Goal: Task Accomplishment & Management: Manage account settings

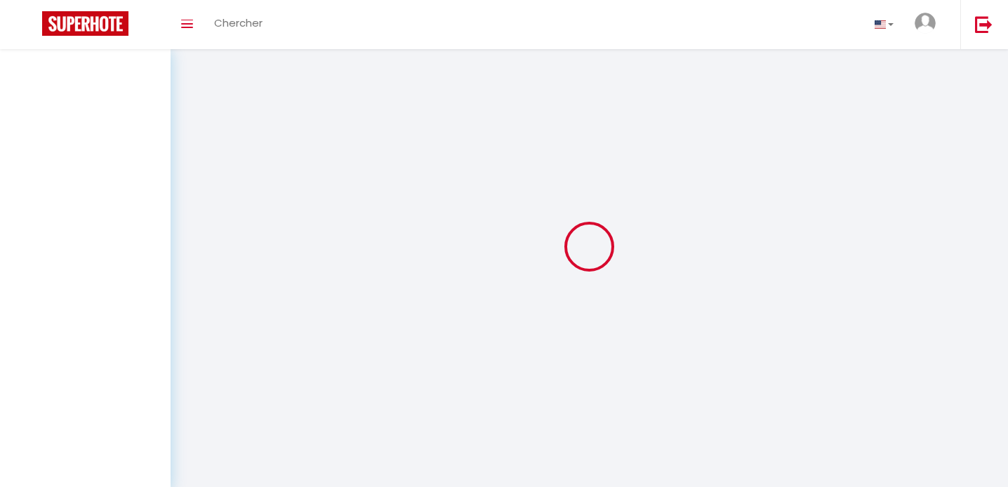
select select
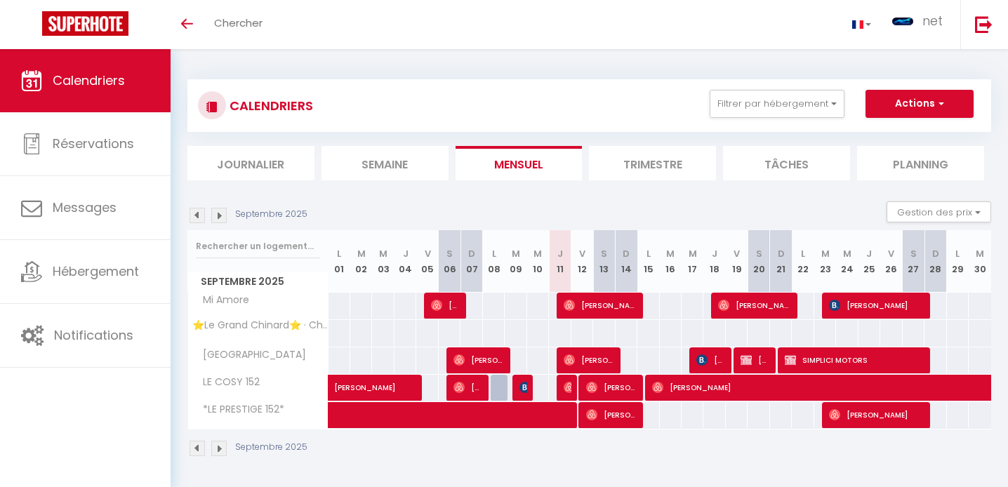
select select
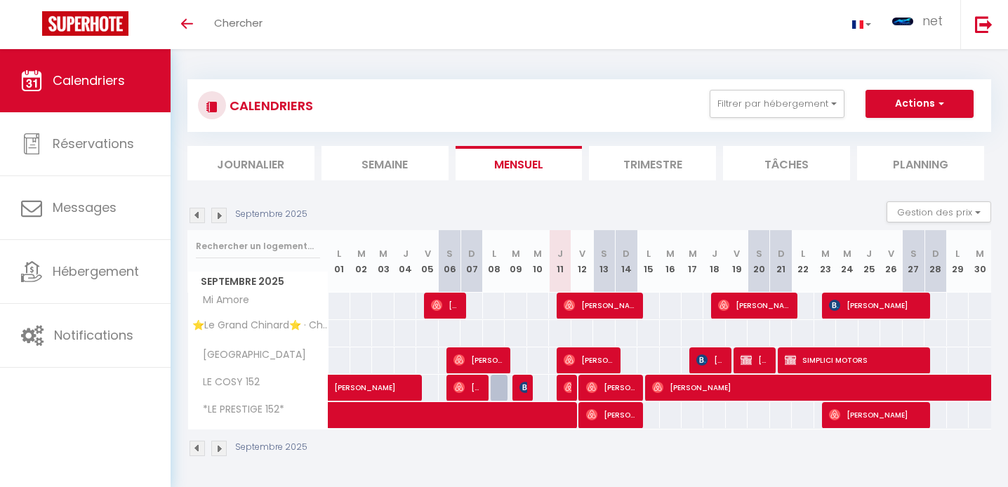
select select
click at [569, 385] on img at bounding box center [569, 387] width 11 height 11
select select "OK"
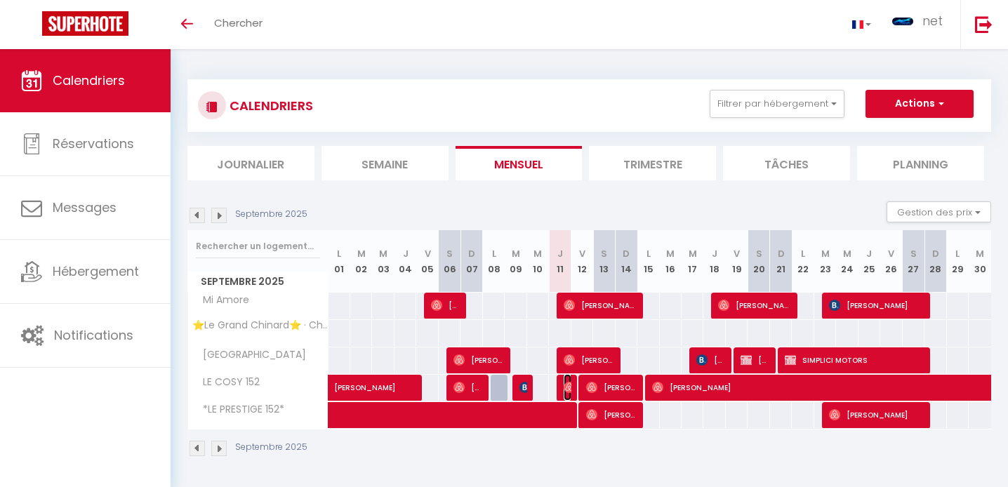
select select "0"
select select "1"
select select
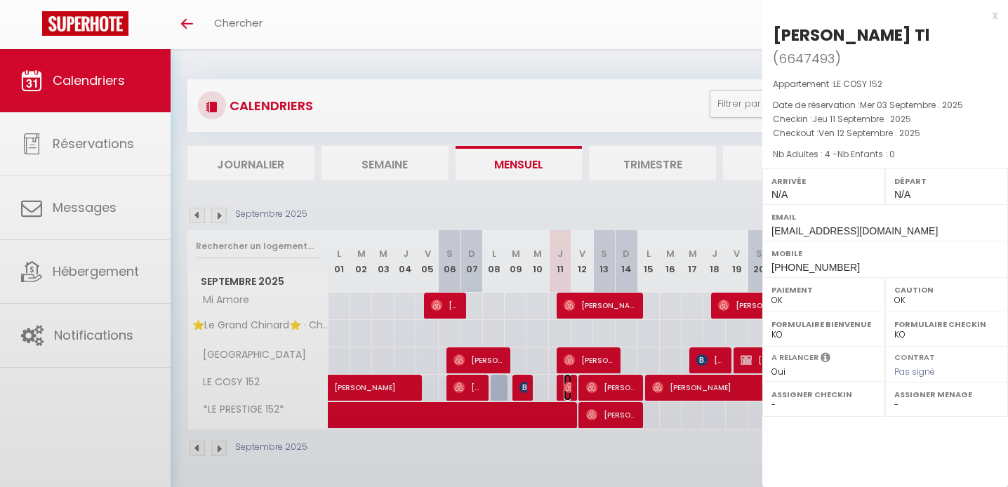
select select "39715"
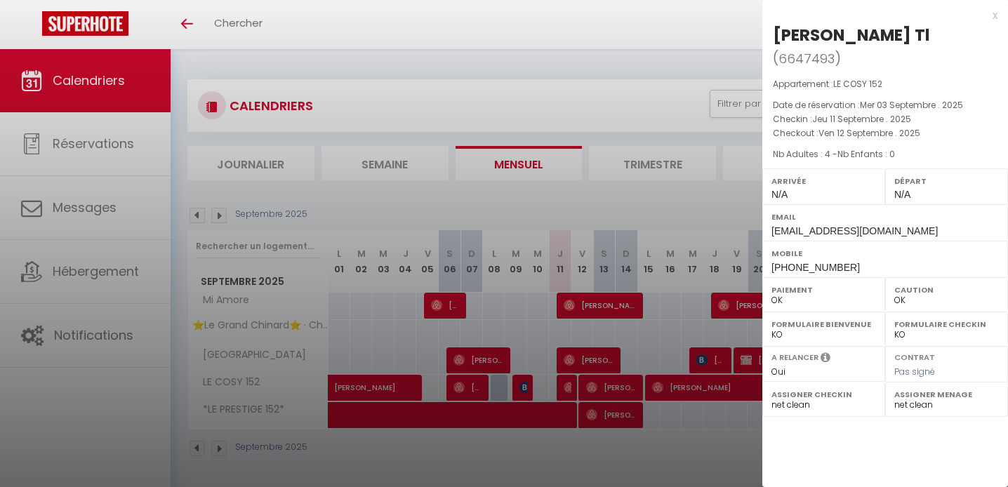
click at [599, 385] on div at bounding box center [504, 243] width 1008 height 487
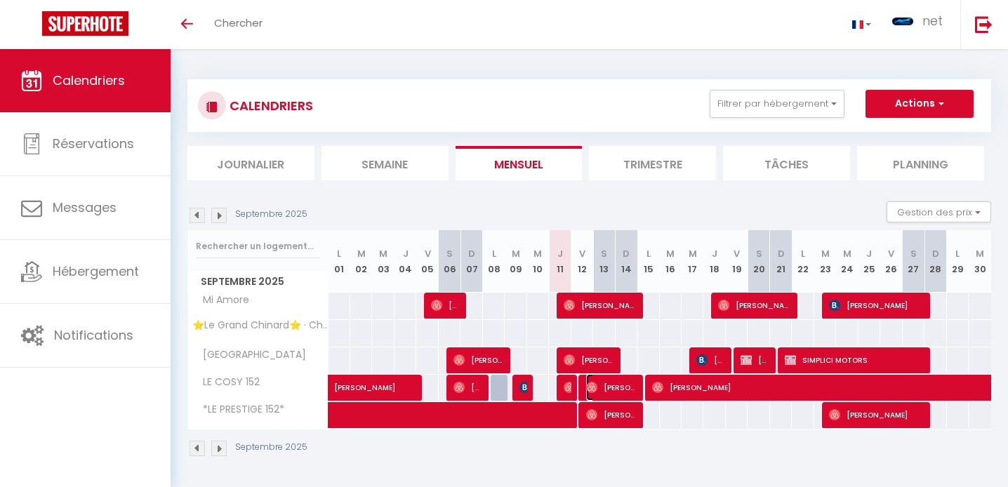
click at [599, 385] on span "[PERSON_NAME]" at bounding box center [611, 387] width 51 height 27
select select
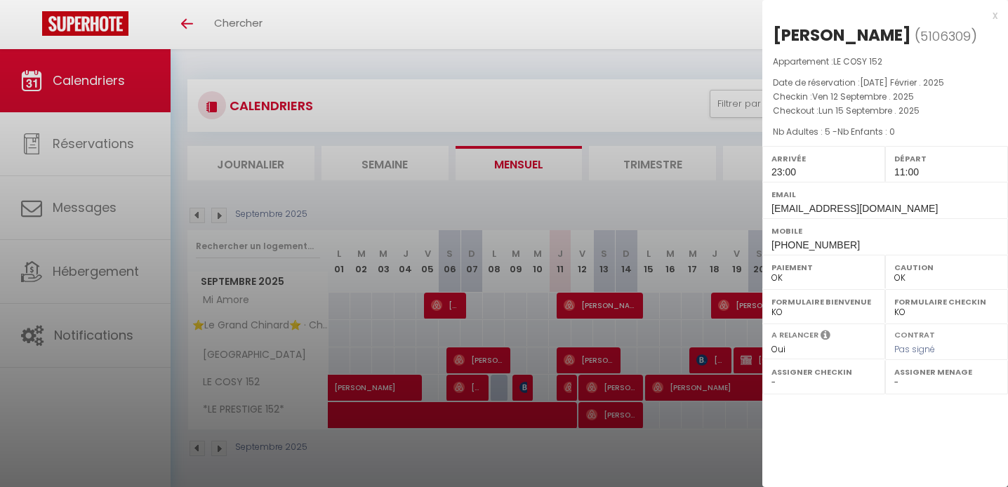
click at [599, 385] on div at bounding box center [504, 243] width 1008 height 487
select select
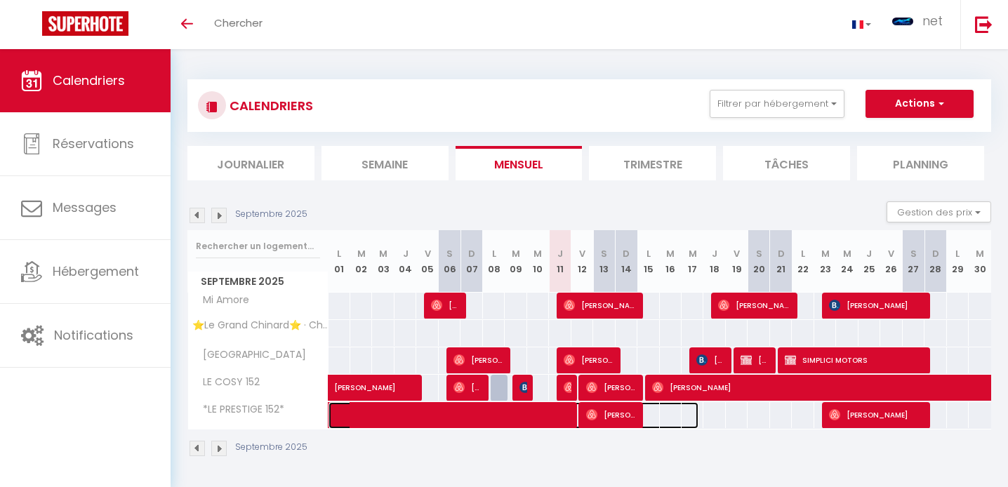
click at [570, 413] on span at bounding box center [520, 415] width 355 height 27
select select "0"
select select "39715"
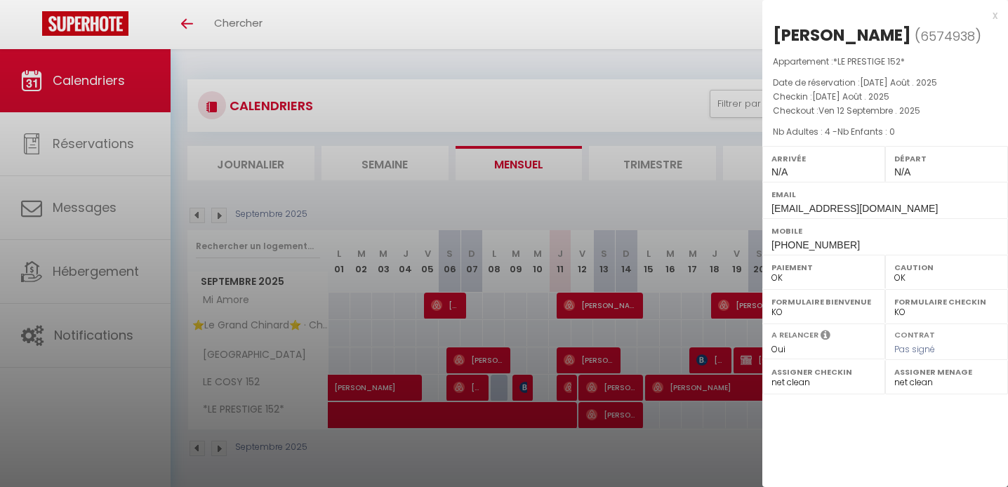
click at [663, 359] on div at bounding box center [504, 243] width 1008 height 487
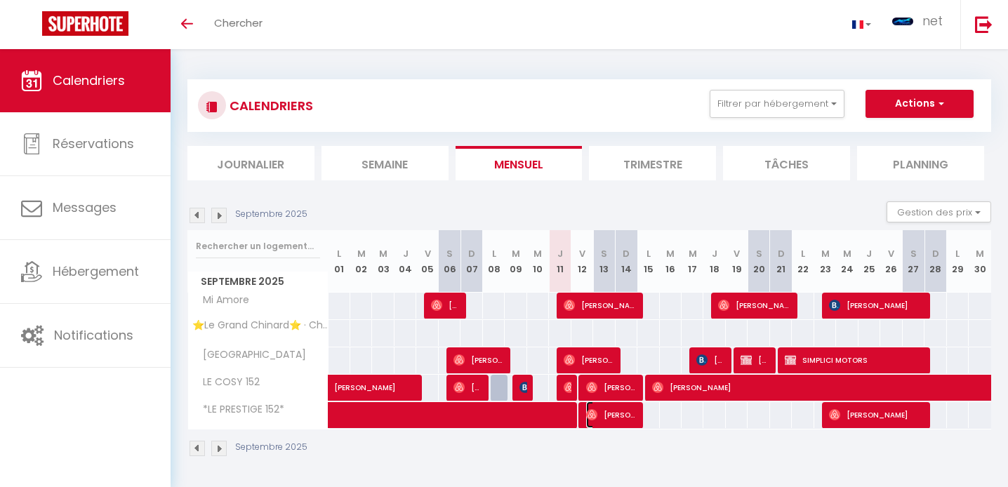
click at [596, 418] on img at bounding box center [591, 414] width 11 height 11
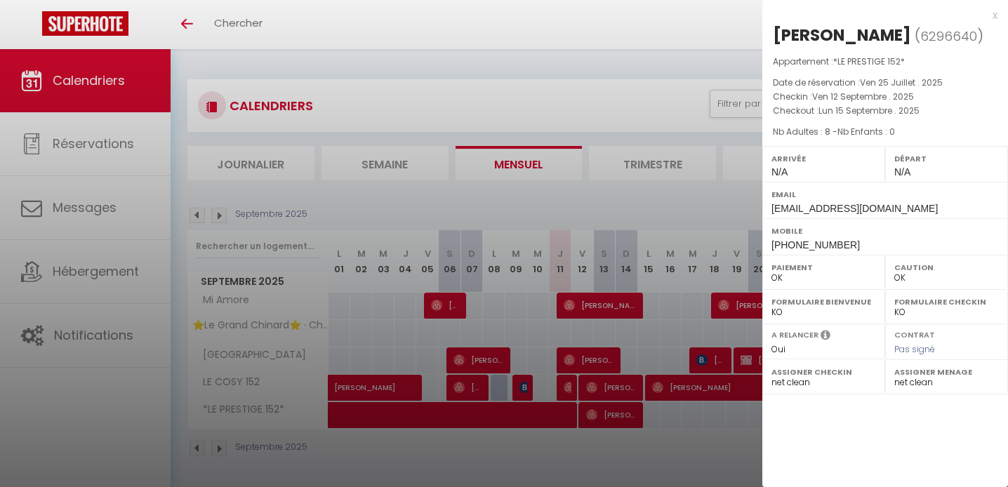
click at [618, 423] on div at bounding box center [504, 243] width 1008 height 487
